Goal: Information Seeking & Learning: Check status

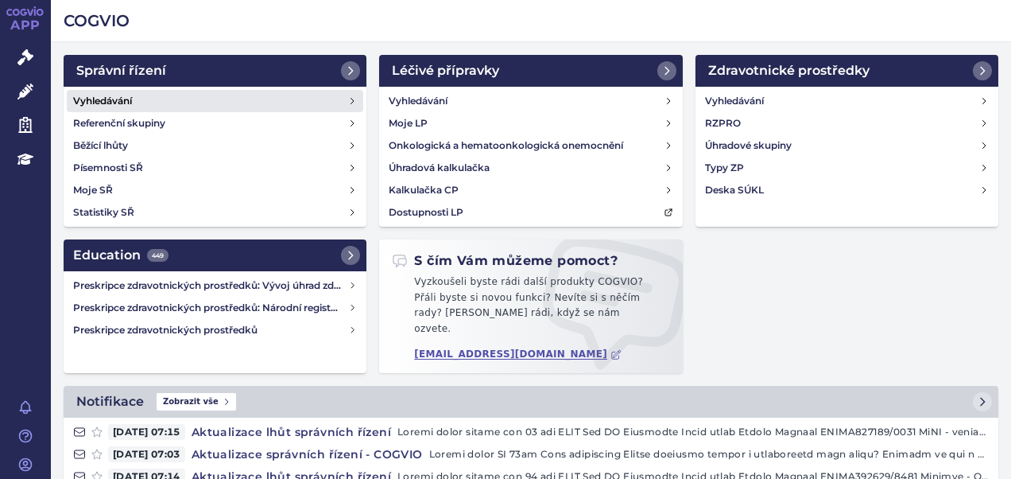
click at [114, 97] on h4 "Vyhledávání" at bounding box center [102, 101] width 59 height 16
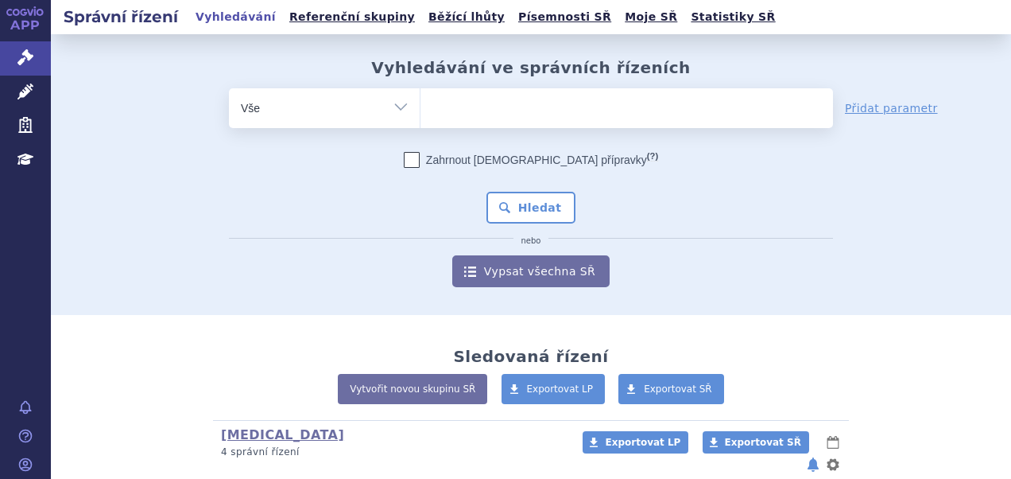
click at [499, 103] on ul at bounding box center [627, 104] width 413 height 33
click at [421, 103] on select at bounding box center [420, 107] width 1 height 40
paste input "SUKLS210401/2025"
type input "SUKLS210401/2025"
select select "SUKLS210401/2025"
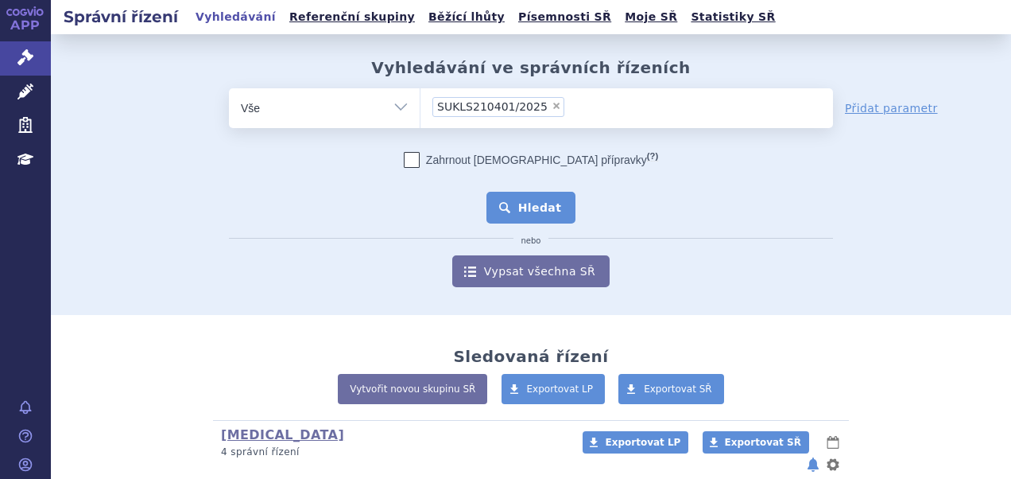
click at [530, 205] on button "Hledat" at bounding box center [532, 208] width 90 height 32
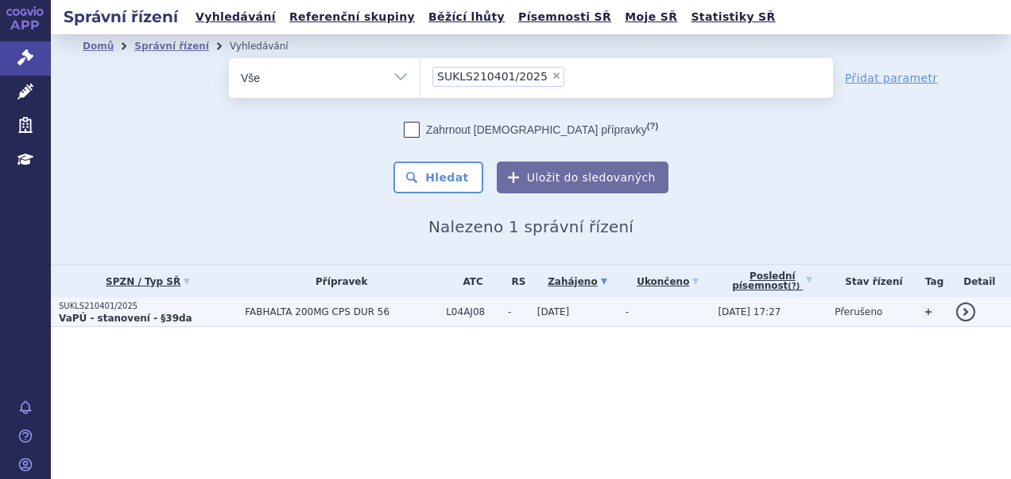
click at [161, 308] on p "SUKLS210401/2025" at bounding box center [148, 306] width 178 height 11
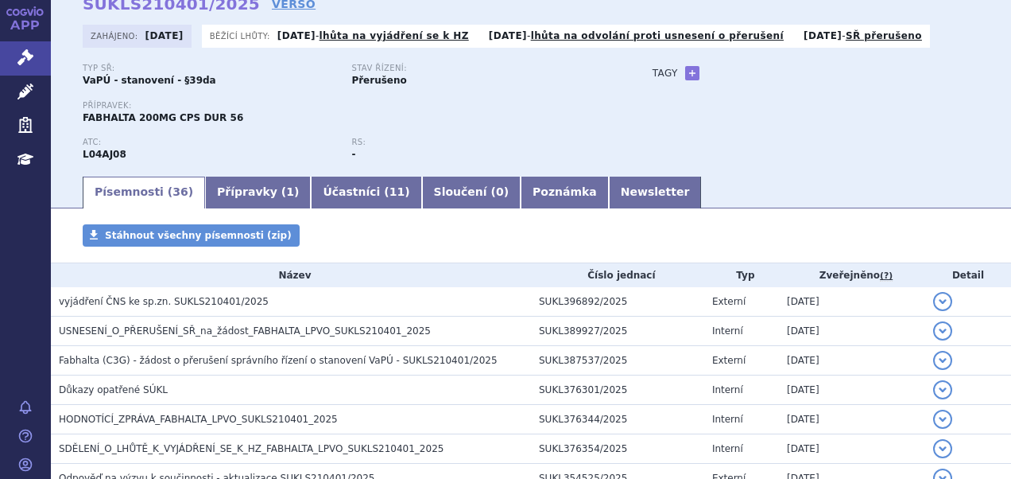
scroll to position [159, 0]
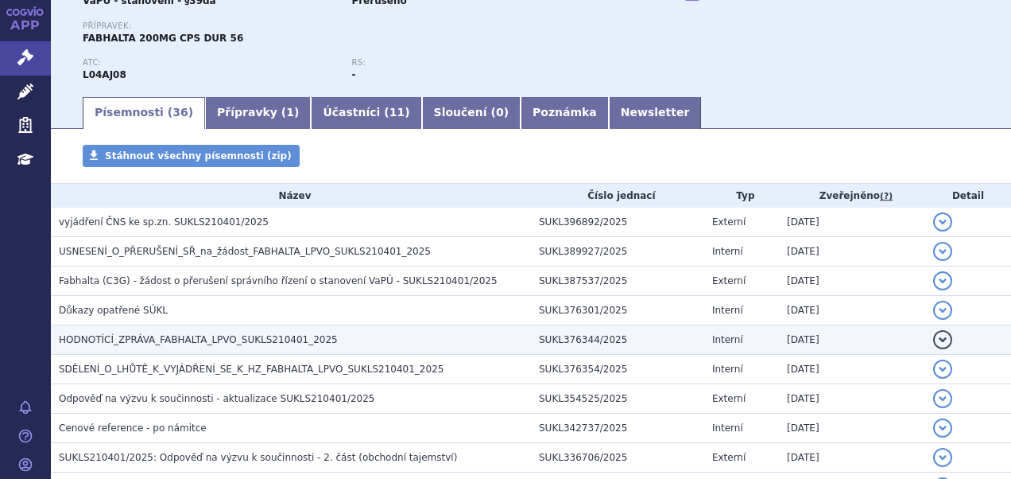
click at [250, 338] on span "HODNOTÍCÍ_ZPRÁVA_FABHALTA_LPVO_SUKLS210401_2025" at bounding box center [198, 339] width 279 height 11
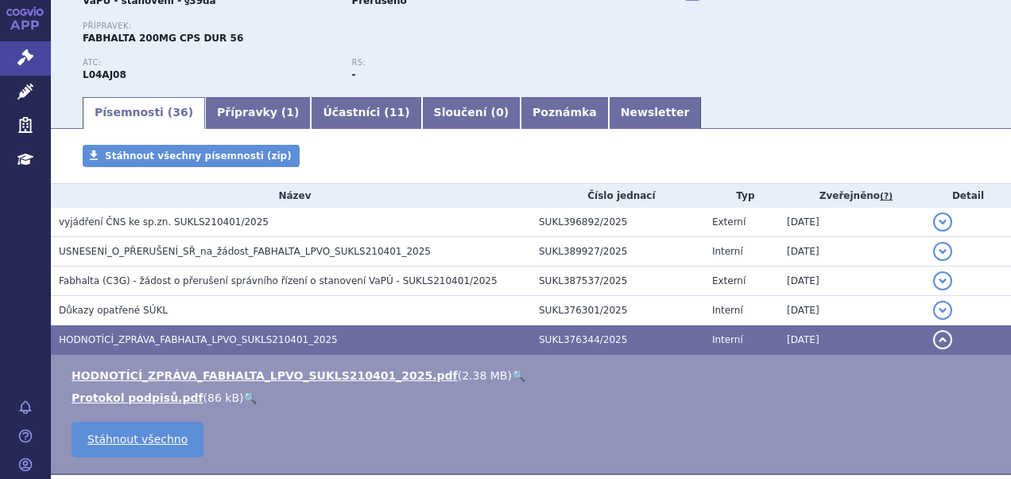
click at [512, 371] on link "🔍" at bounding box center [519, 375] width 14 height 13
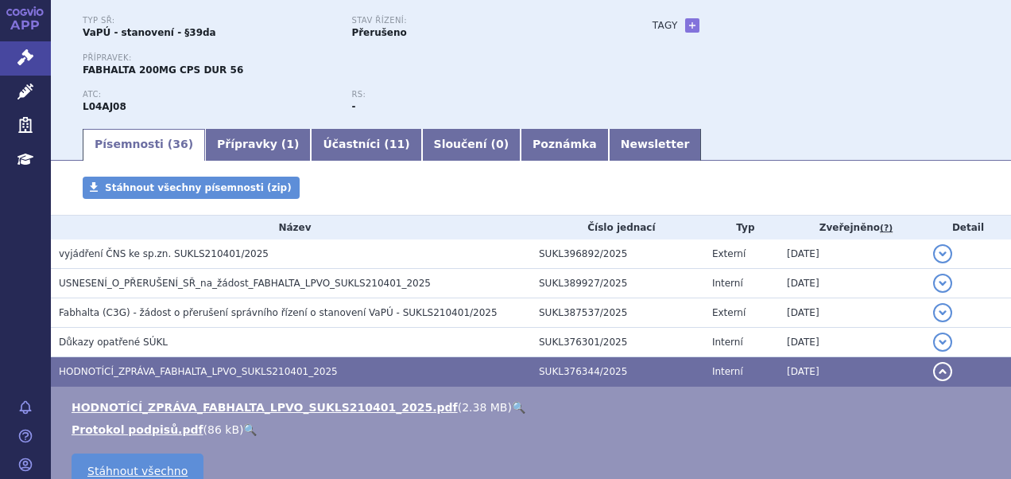
scroll to position [80, 0]
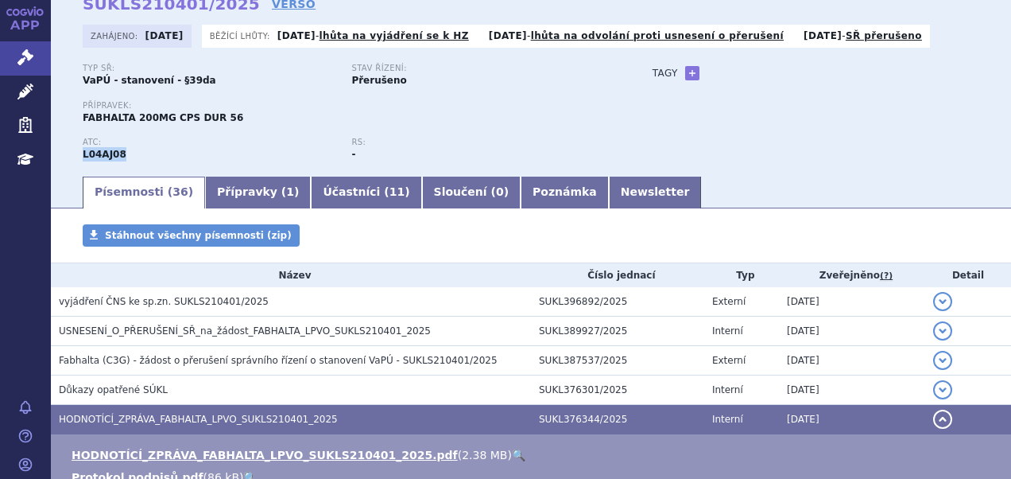
drag, startPoint x: 121, startPoint y: 157, endPoint x: 83, endPoint y: 154, distance: 37.5
click at [83, 154] on div "ATC: L04AJ08" at bounding box center [217, 150] width 269 height 24
copy strong "L04AJ08"
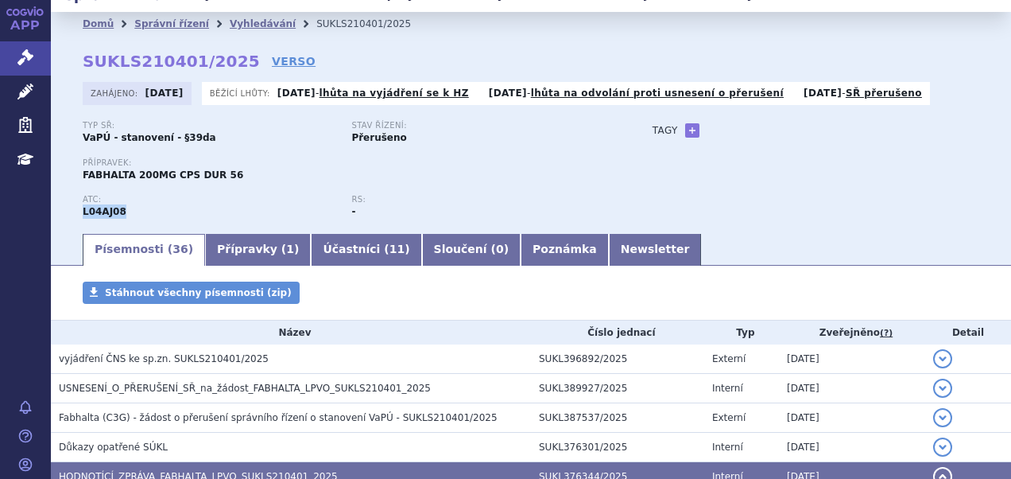
scroll to position [0, 0]
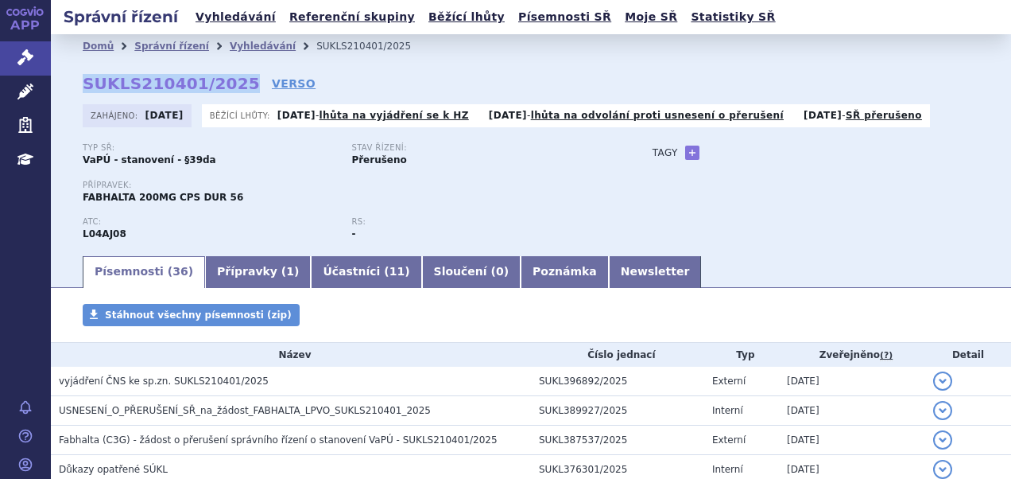
drag, startPoint x: 83, startPoint y: 77, endPoint x: 227, endPoint y: 80, distance: 143.9
click at [227, 80] on strong "SUKLS210401/2025" at bounding box center [171, 83] width 177 height 19
copy strong "SUKLS210401/2025"
click at [225, 23] on link "Vyhledávání" at bounding box center [236, 16] width 90 height 21
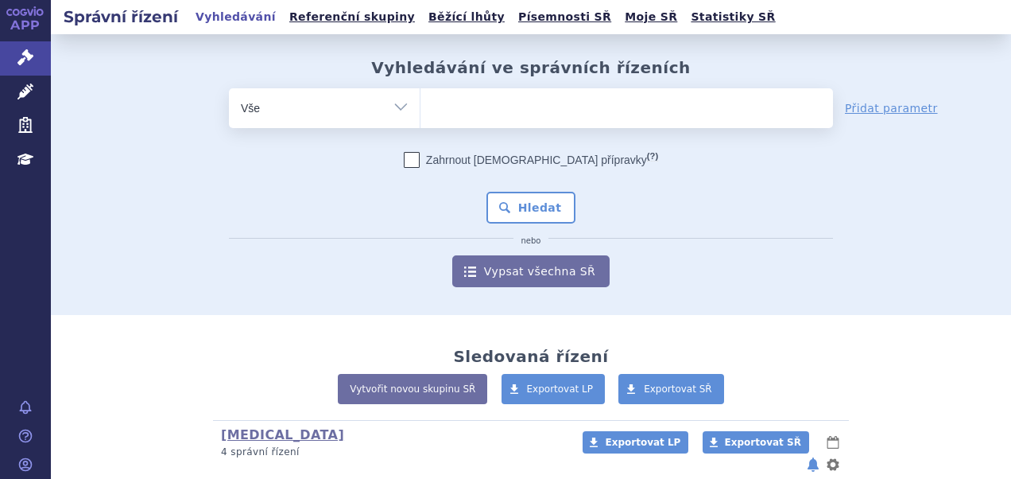
click at [488, 107] on ul at bounding box center [627, 104] width 413 height 33
click at [421, 107] on select at bounding box center [420, 107] width 1 height 40
paste input "SUKLS166482/2025"
type input "SUKLS166482/2025"
click at [421, 111] on select "SUKLS166482/2025" at bounding box center [420, 107] width 1 height 40
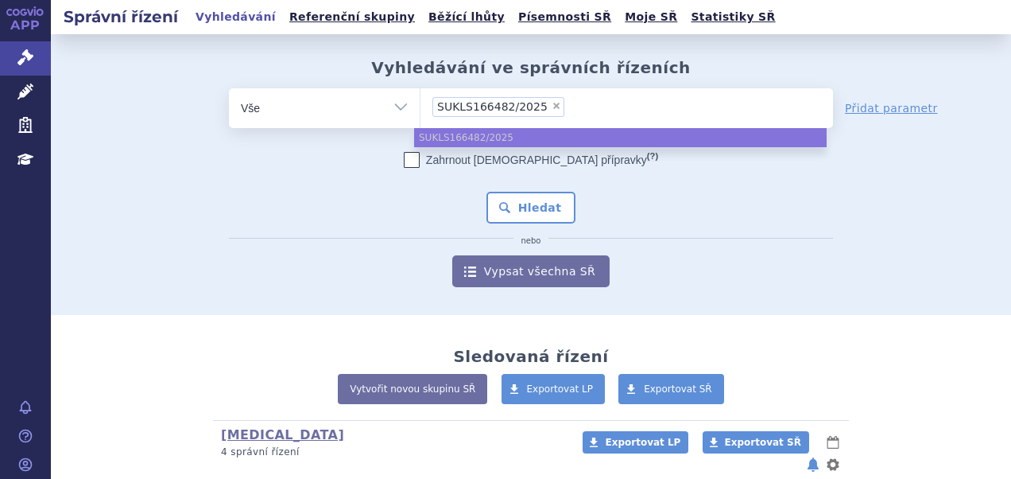
select select "SUKLS166482/2025"
click at [499, 111] on span "SUKLS166482/2025" at bounding box center [492, 106] width 111 height 11
click at [421, 111] on select "SUKLS166482/2025" at bounding box center [420, 107] width 1 height 40
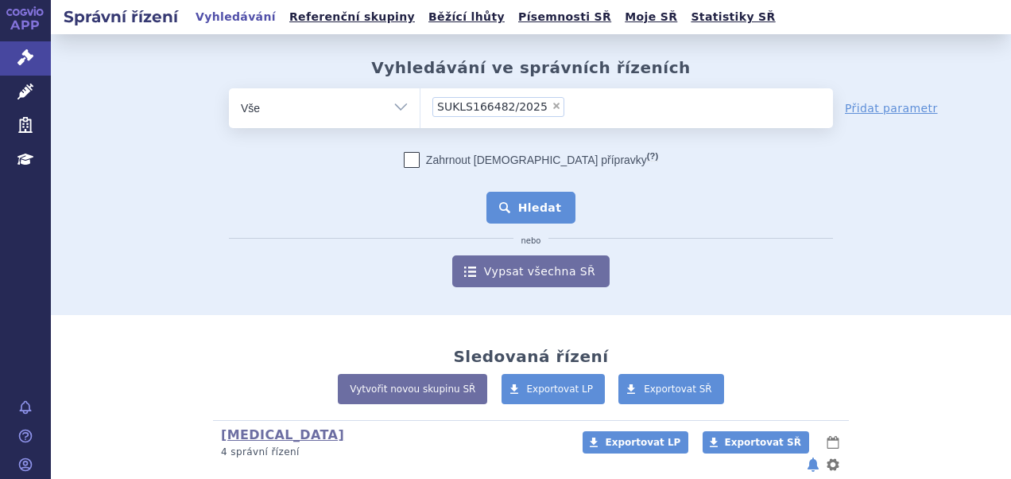
click at [506, 195] on button "Hledat" at bounding box center [532, 208] width 90 height 32
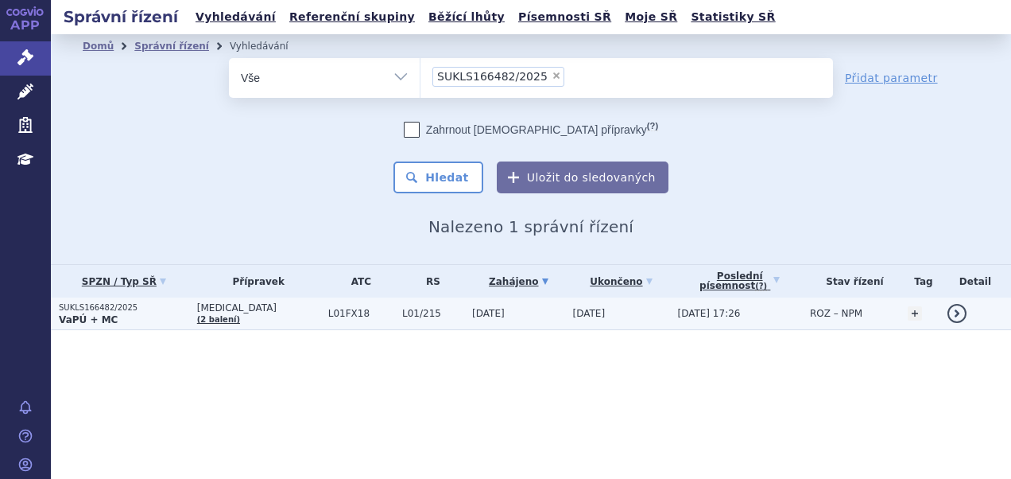
click at [159, 317] on p "VaPÚ + MC" at bounding box center [124, 319] width 130 height 13
